Goal: Task Accomplishment & Management: Manage account settings

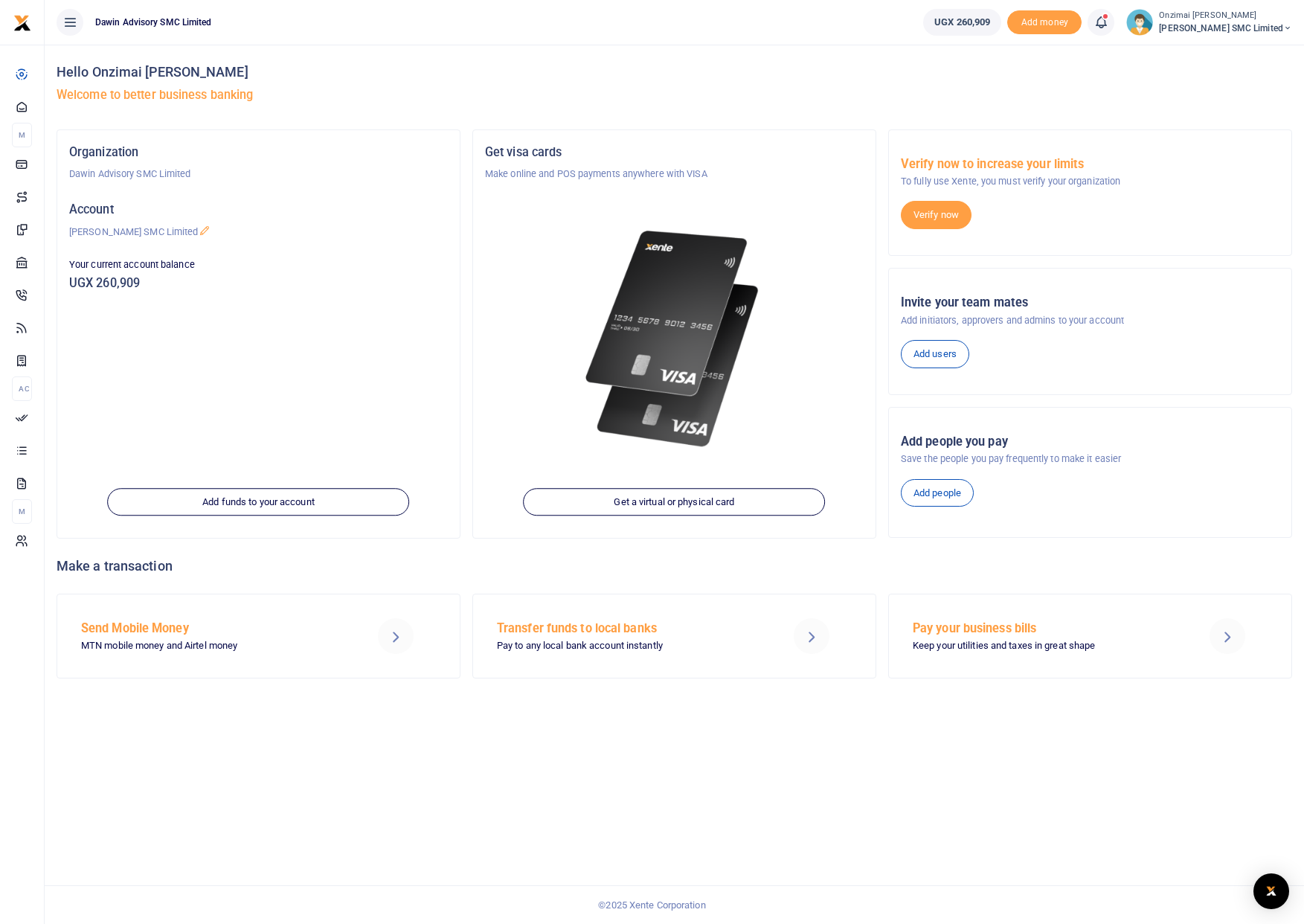
click at [1108, 21] on icon at bounding box center [1101, 22] width 15 height 16
click at [998, 110] on small "You have 2 awaiting for your to act on" at bounding box center [1009, 112] width 143 height 10
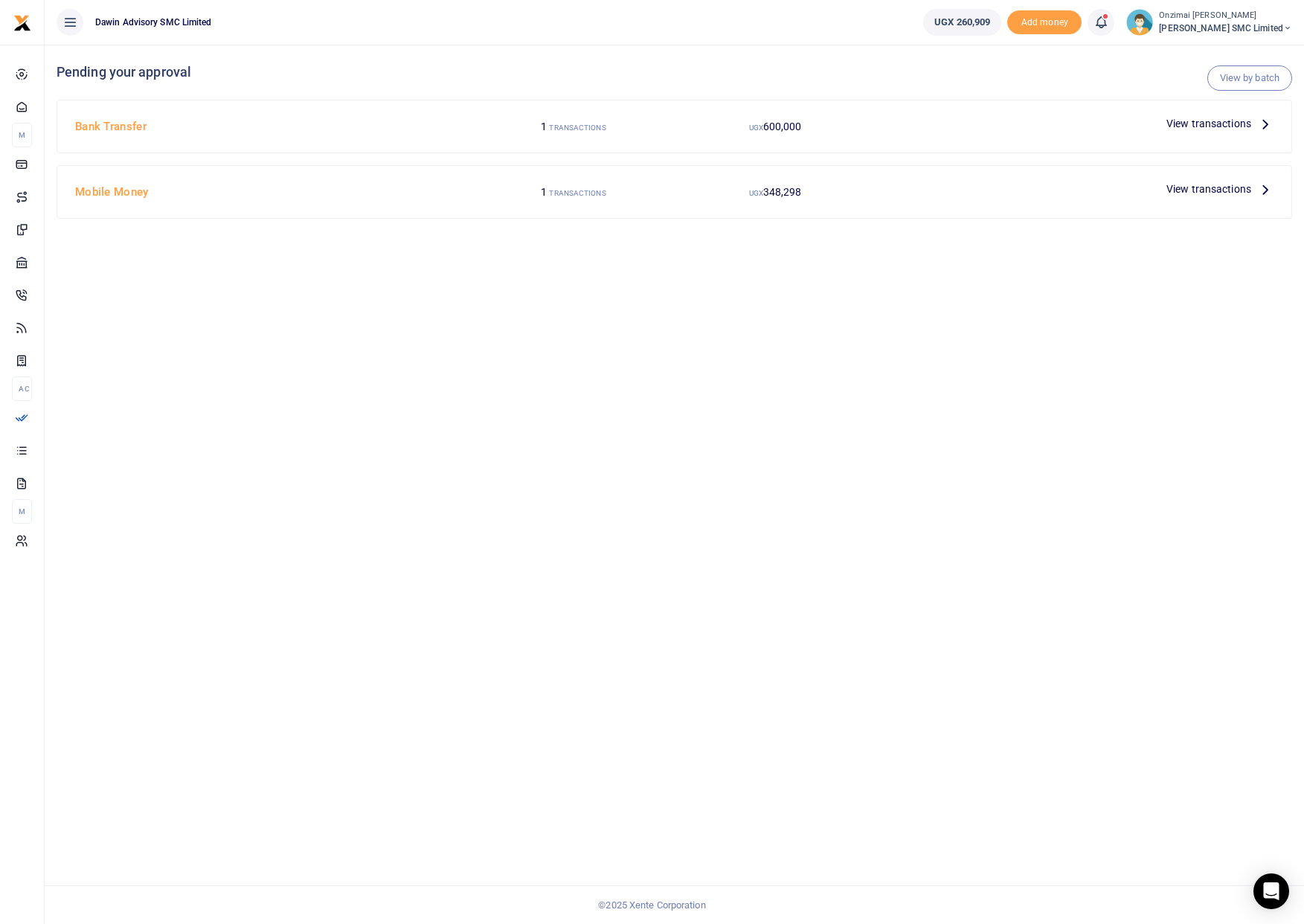
click at [1167, 126] on span "View transactions" at bounding box center [1208, 123] width 85 height 16
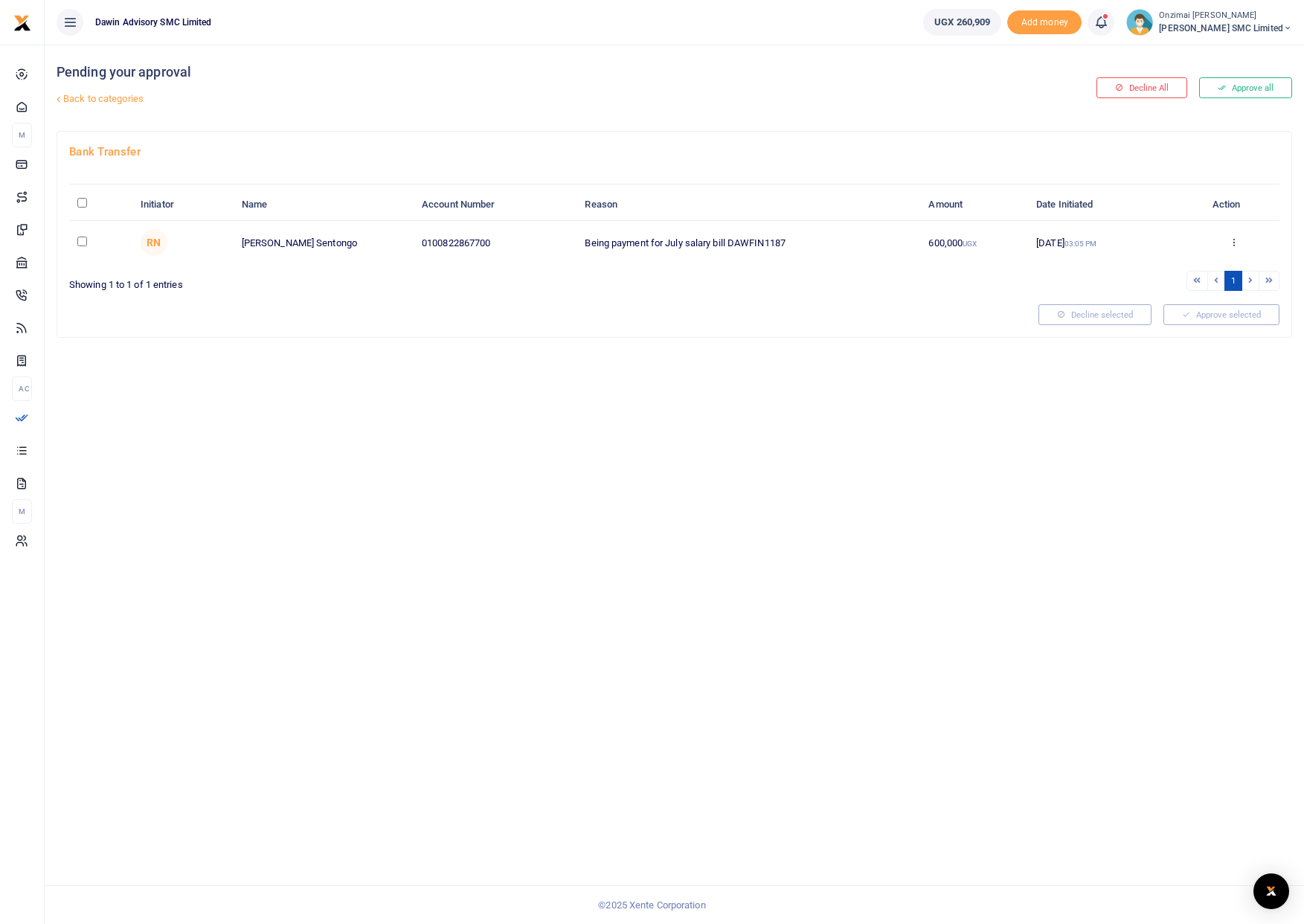
click at [83, 102] on link "Back to categories" at bounding box center [465, 99] width 823 height 26
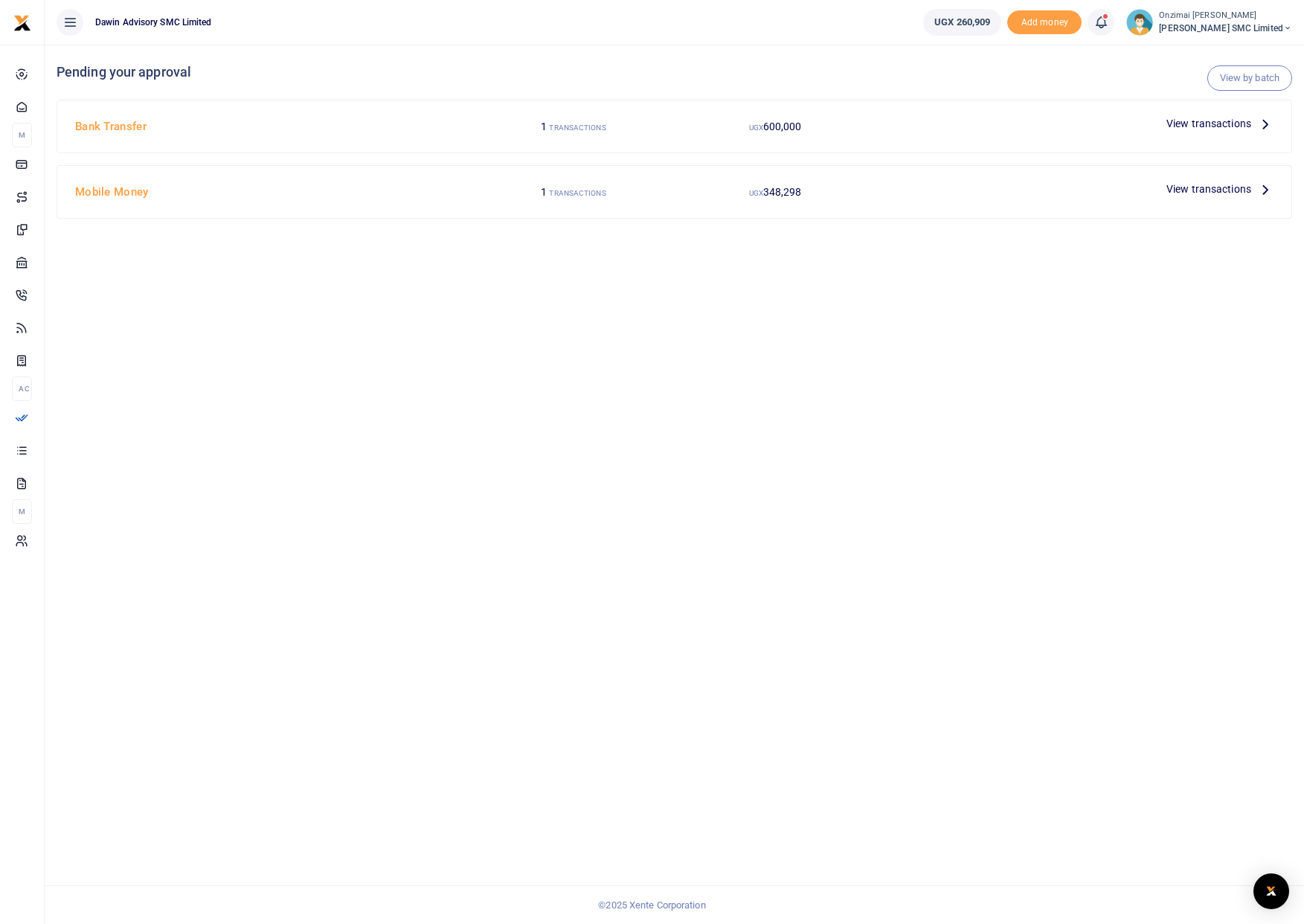
click at [764, 132] on span "348,298" at bounding box center [782, 126] width 38 height 12
click at [1191, 193] on span "View transactions" at bounding box center [1208, 189] width 85 height 16
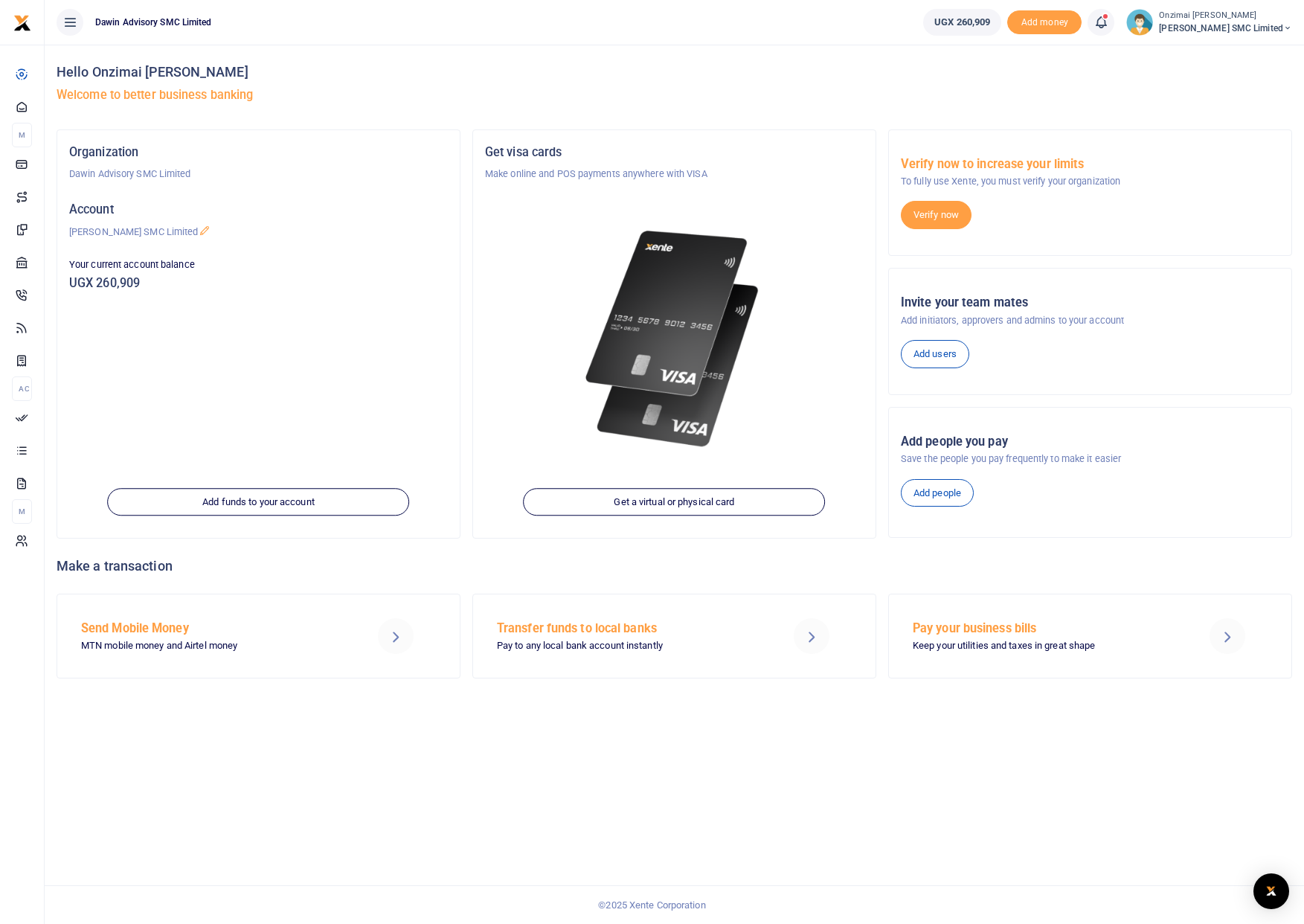
click at [1103, 20] on icon at bounding box center [1101, 22] width 15 height 16
click at [1020, 98] on h6 "Transactions to act upon" at bounding box center [1019, 98] width 165 height 12
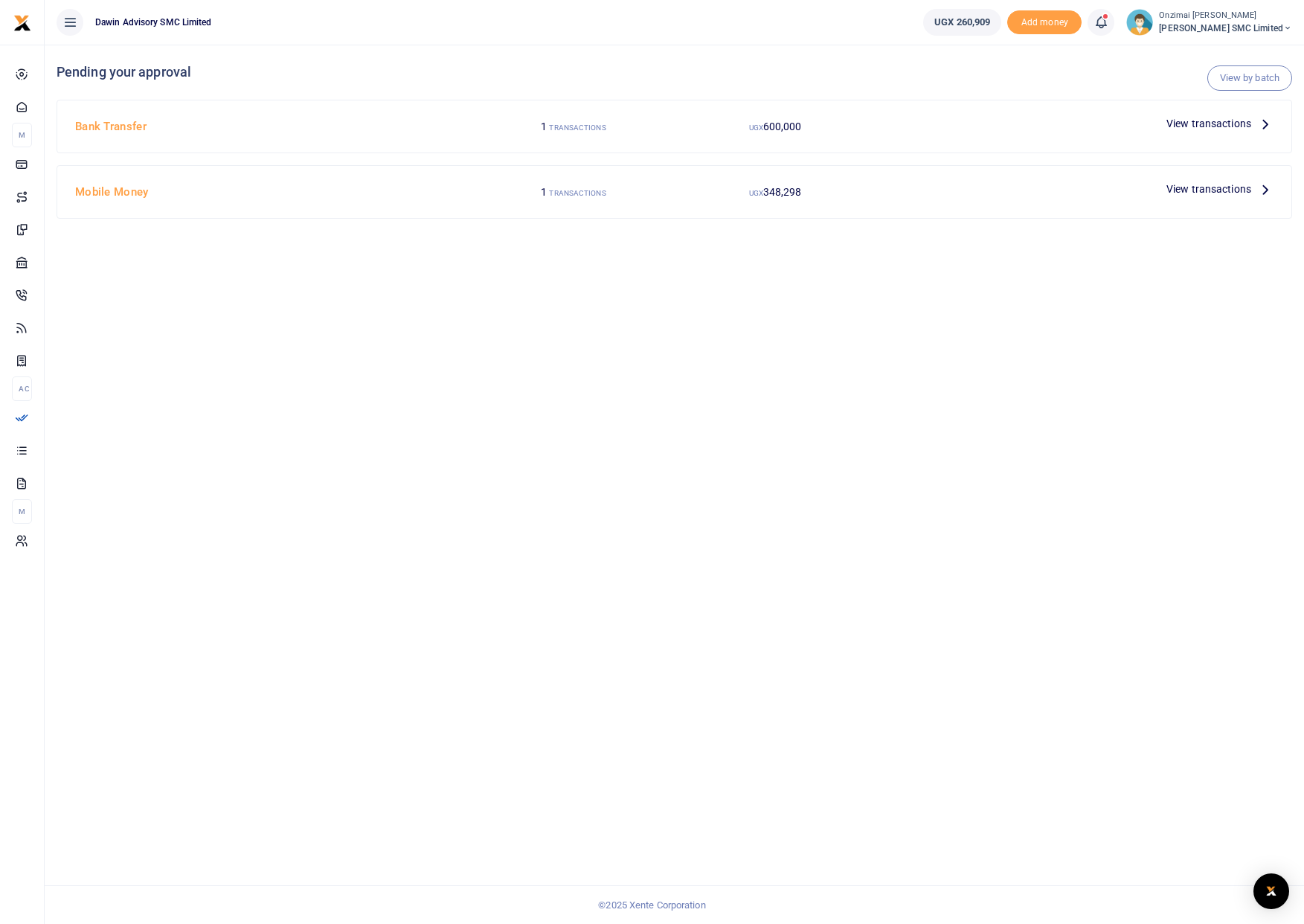
click at [578, 132] on small "TRANSACTIONS" at bounding box center [577, 128] width 56 height 9
click at [1190, 189] on span "View transactions" at bounding box center [1208, 189] width 85 height 16
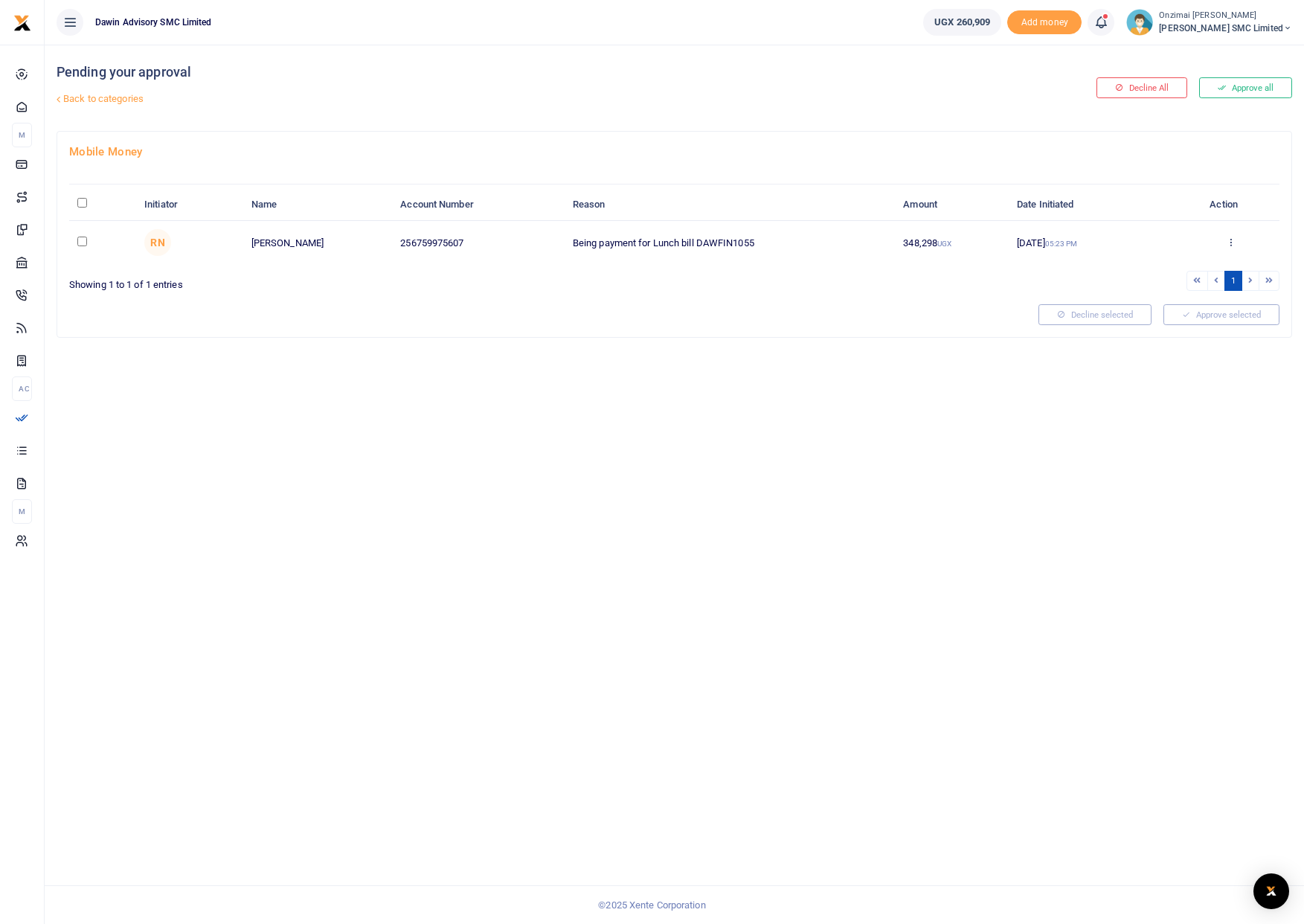
click at [1108, 21] on icon at bounding box center [1101, 22] width 15 height 16
click at [670, 45] on div "Pending your approval Back to categories" at bounding box center [466, 87] width 820 height 86
click at [105, 103] on link "Back to categories" at bounding box center [465, 99] width 823 height 26
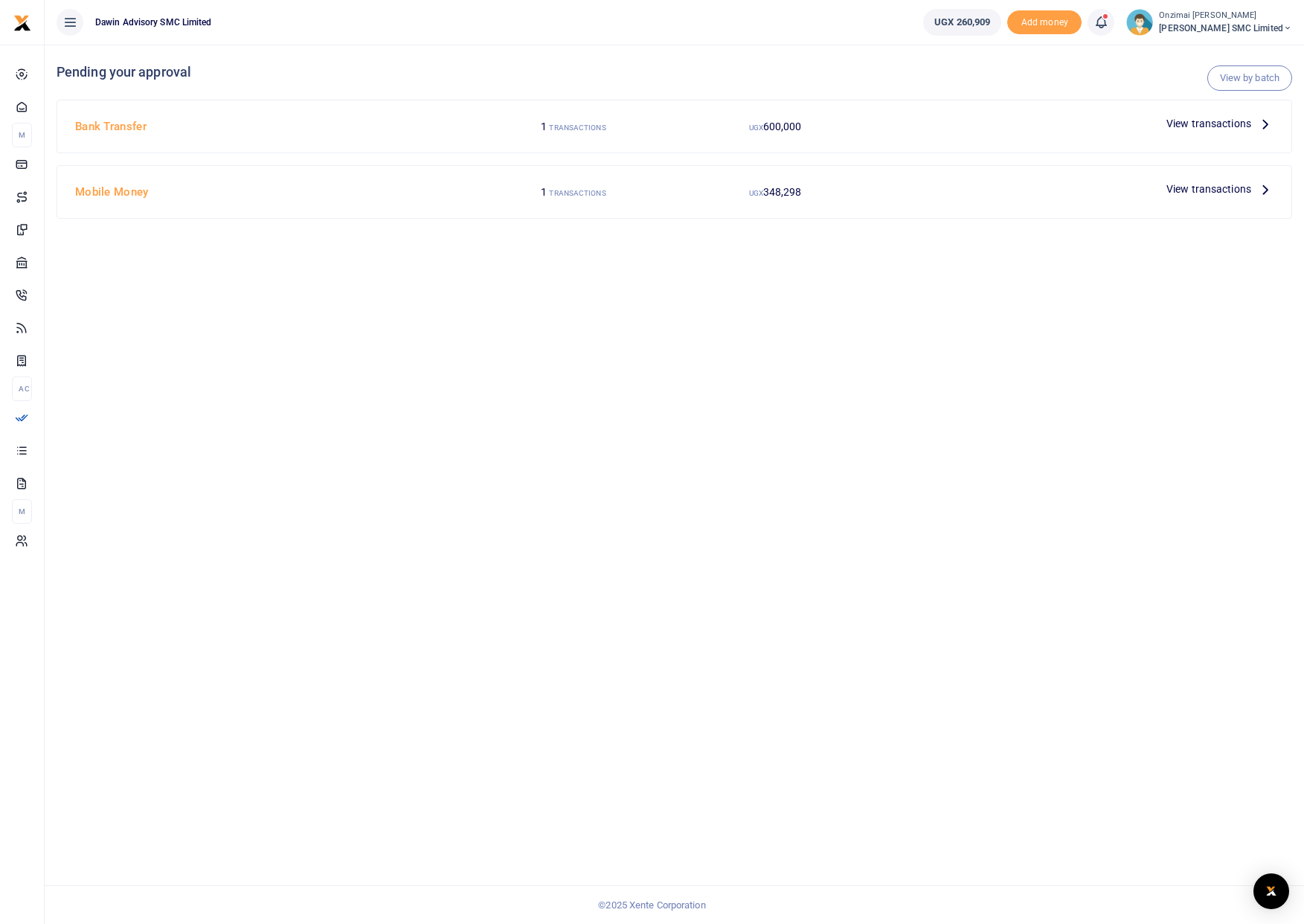
click at [1106, 16] on icon at bounding box center [1101, 22] width 15 height 16
click at [1020, 115] on small "You have 2 awaiting for your to act on" at bounding box center [1009, 112] width 143 height 10
click at [584, 130] on small "TRANSACTIONS" at bounding box center [577, 128] width 56 height 9
click at [585, 125] on small "TRANSACTIONS" at bounding box center [577, 128] width 56 height 9
click at [1228, 120] on span "View transactions" at bounding box center [1208, 123] width 85 height 16
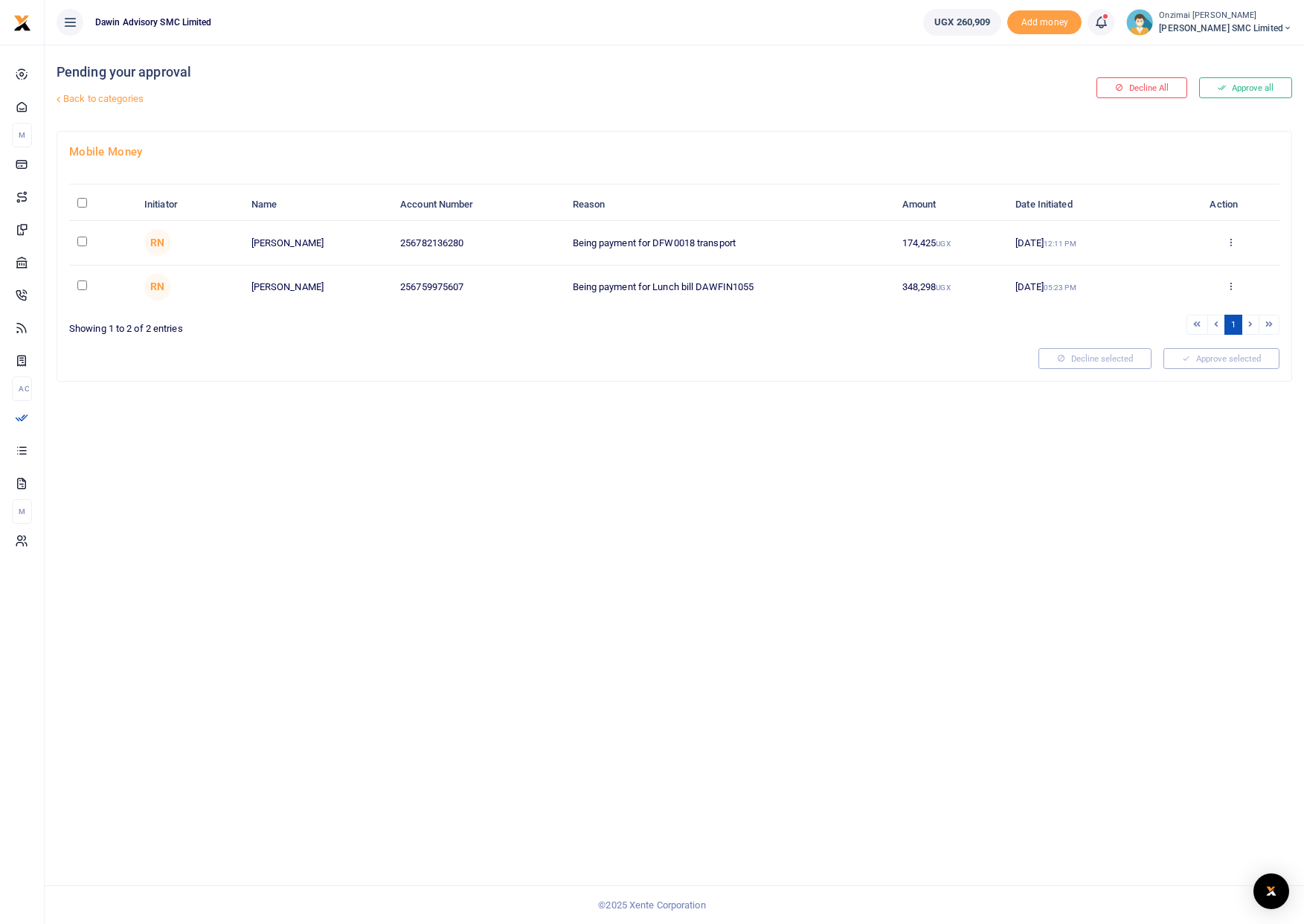
click at [78, 241] on input "checkbox" at bounding box center [82, 241] width 9 height 9
checkbox input "true"
click at [1256, 362] on span "(1)" at bounding box center [1255, 359] width 10 height 10
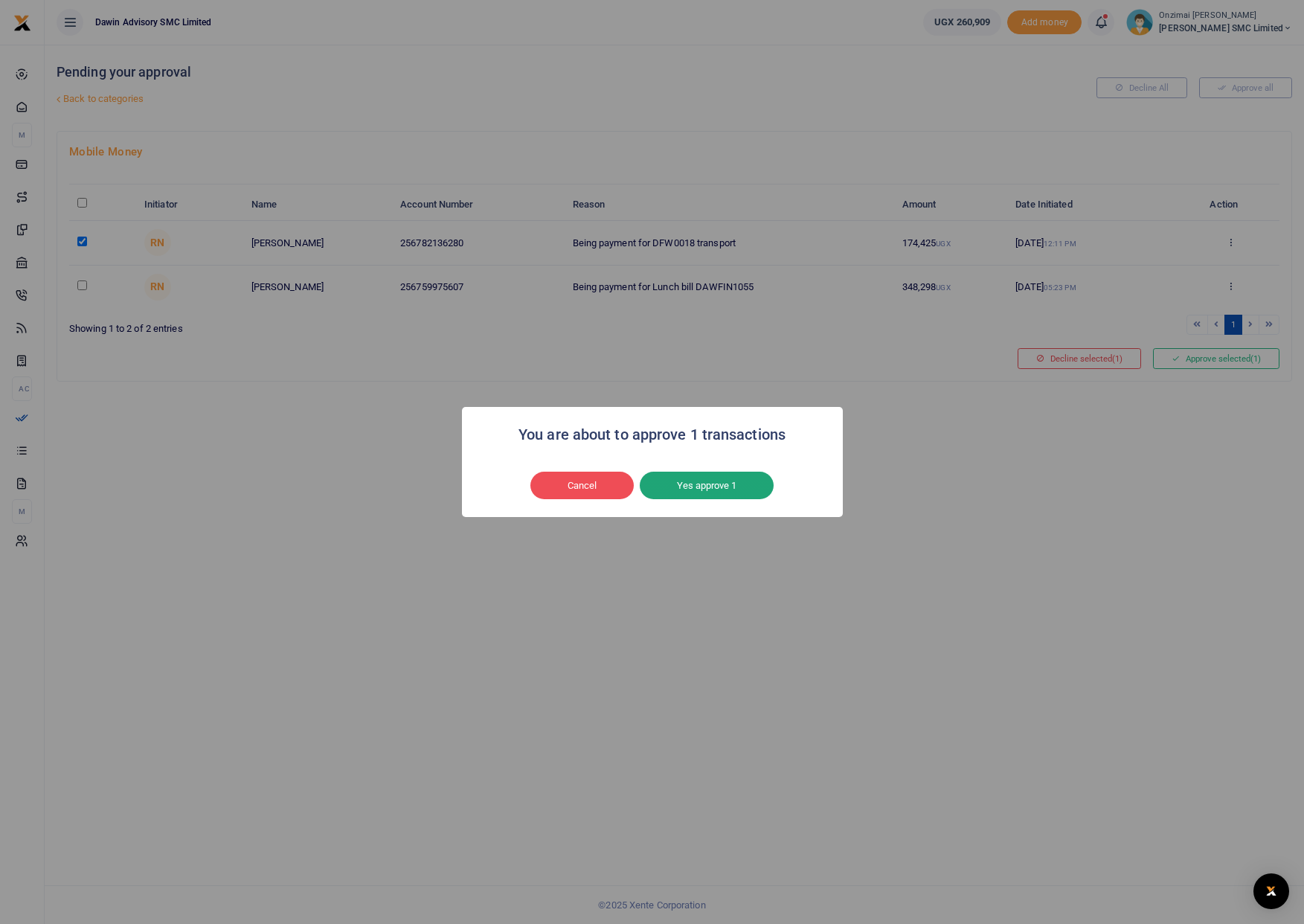
click at [681, 489] on button "Yes approve 1" at bounding box center [706, 485] width 134 height 28
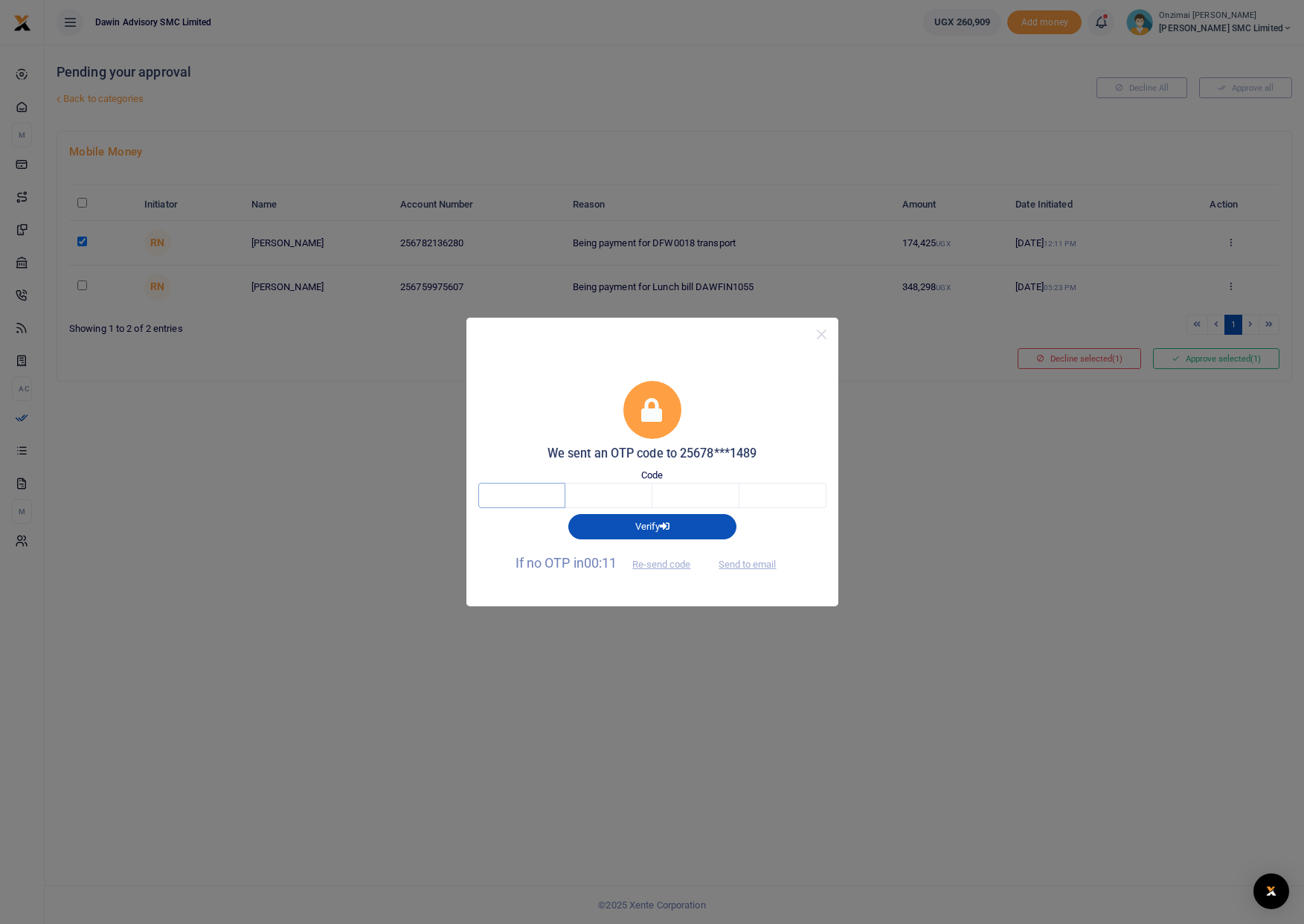
click at [526, 496] on input "text" at bounding box center [522, 495] width 87 height 26
type input "1"
type input "6"
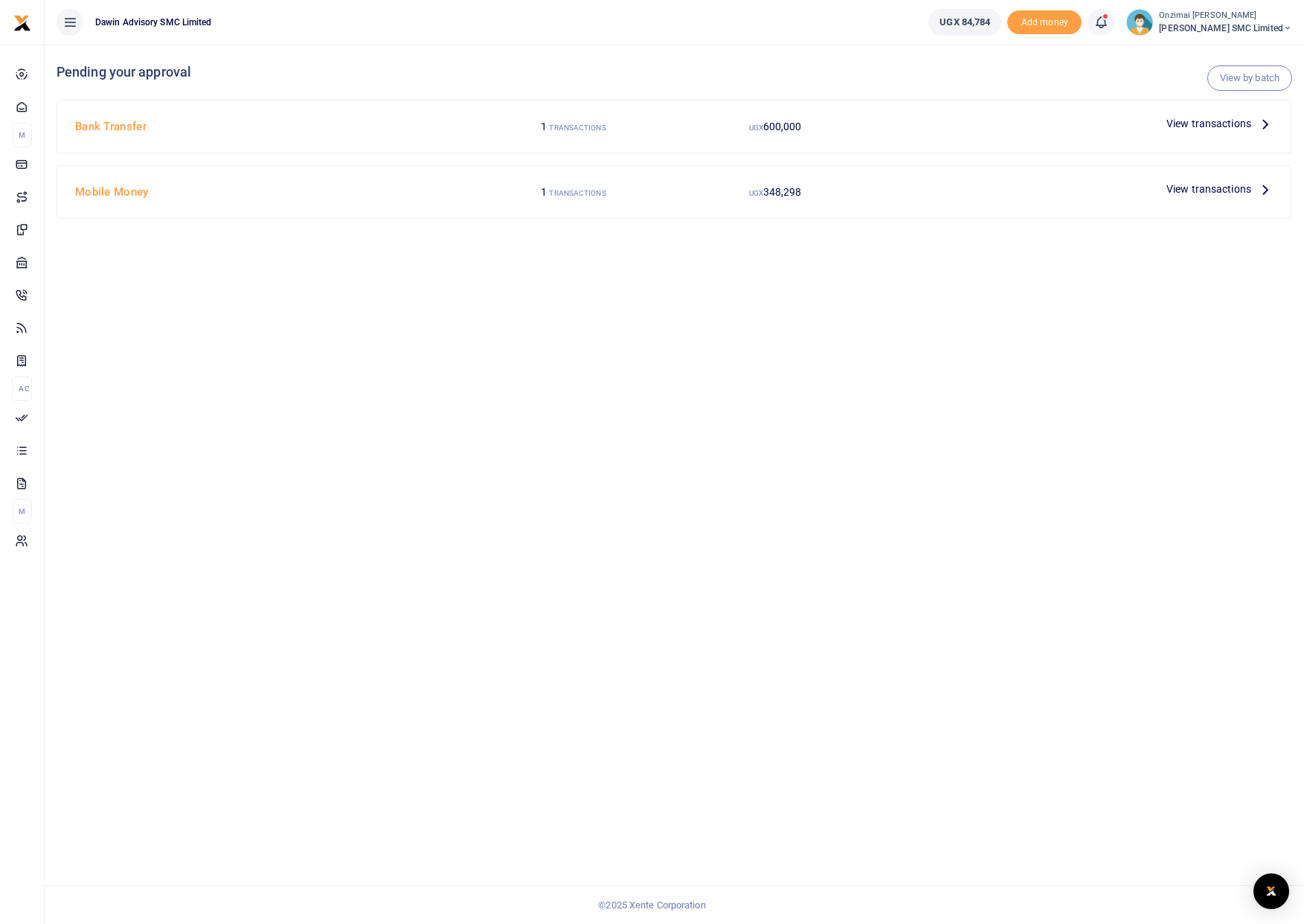
click at [1108, 20] on icon at bounding box center [1101, 22] width 15 height 16
